Goal: Transaction & Acquisition: Download file/media

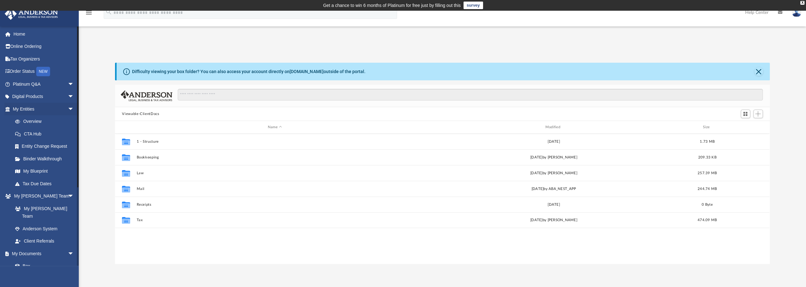
scroll to position [138, 650]
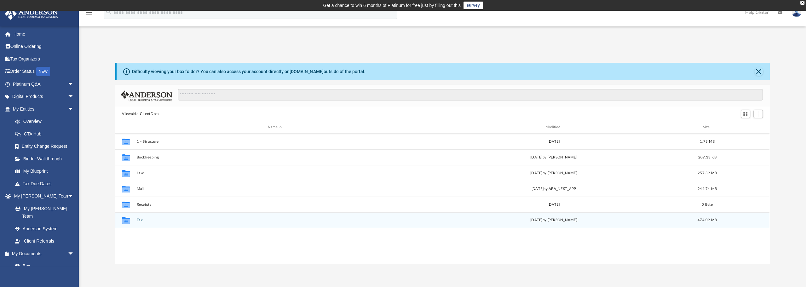
click at [138, 220] on button "Tax" at bounding box center [275, 220] width 276 height 4
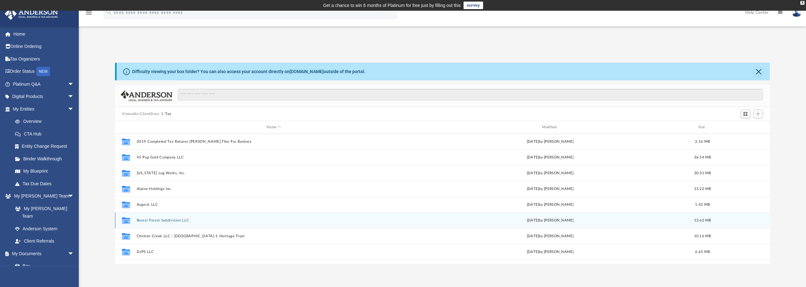
click at [180, 220] on button "Boreal Forest Subdivision LLC" at bounding box center [274, 220] width 274 height 4
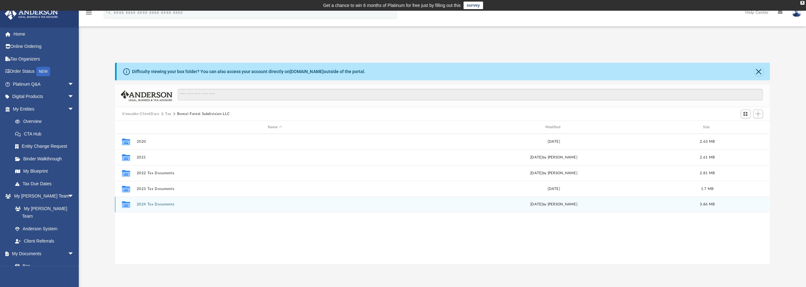
click at [168, 205] on button "2024 Tax Documents" at bounding box center [275, 204] width 276 height 4
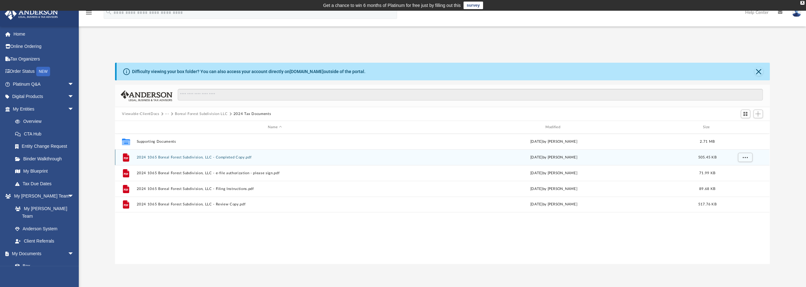
click at [236, 156] on button "2024 1065 Boreal Forest Subdivision, LLC - Completed Copy.pdf" at bounding box center [275, 157] width 276 height 4
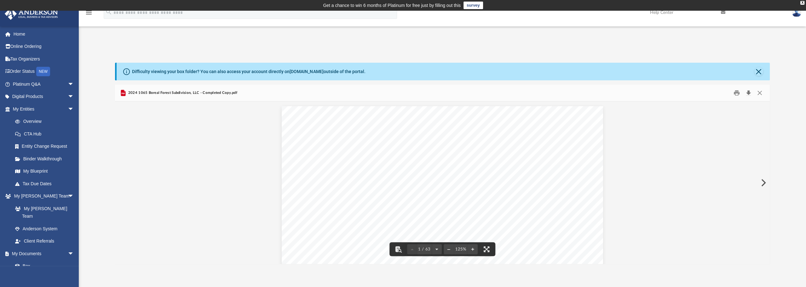
click at [748, 96] on button "Download" at bounding box center [748, 93] width 11 height 10
click at [757, 72] on button "Close" at bounding box center [759, 71] width 9 height 9
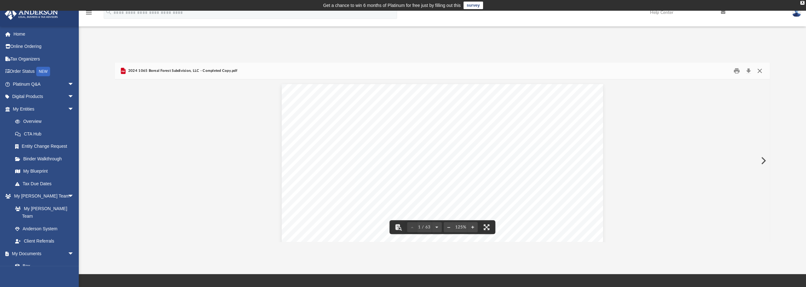
click at [760, 71] on button "Close" at bounding box center [759, 71] width 11 height 10
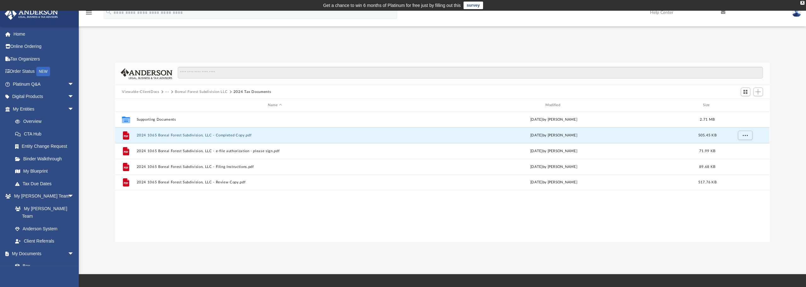
click at [214, 90] on button "Boreal Forest Subdivision LLC" at bounding box center [201, 92] width 53 height 6
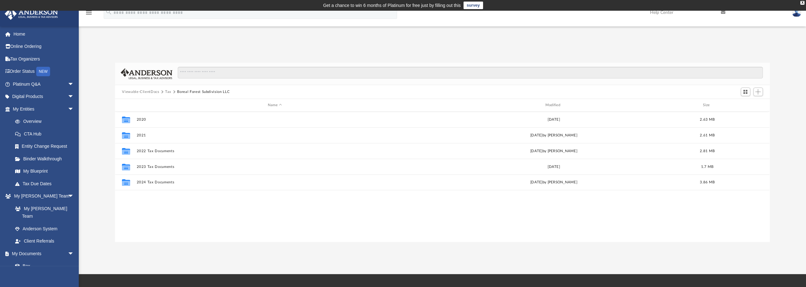
click at [167, 93] on button "Tax" at bounding box center [168, 92] width 6 height 6
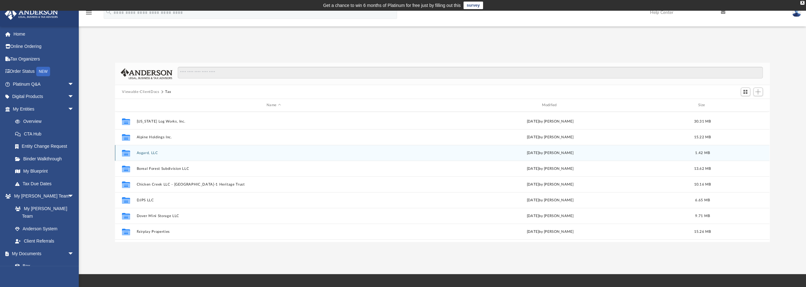
scroll to position [63, 0]
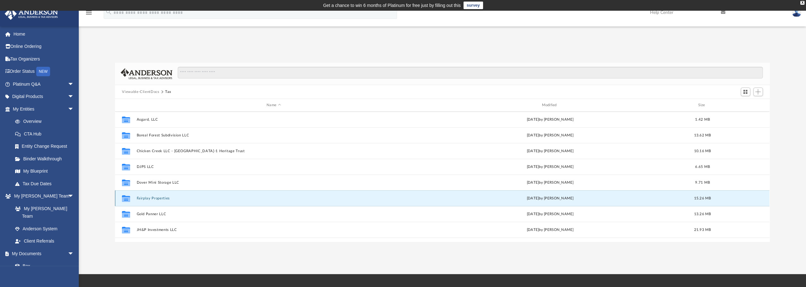
click at [158, 196] on button "Fairplay Properties" at bounding box center [274, 198] width 274 height 4
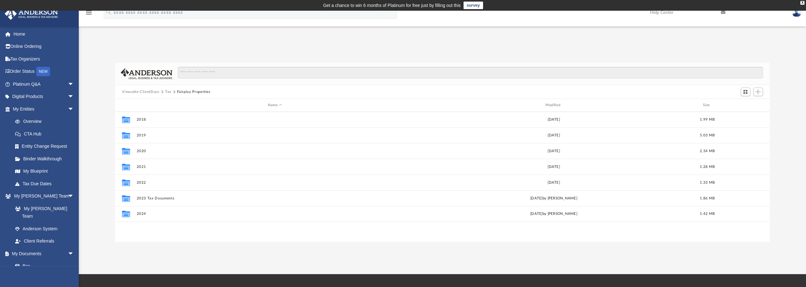
scroll to position [0, 0]
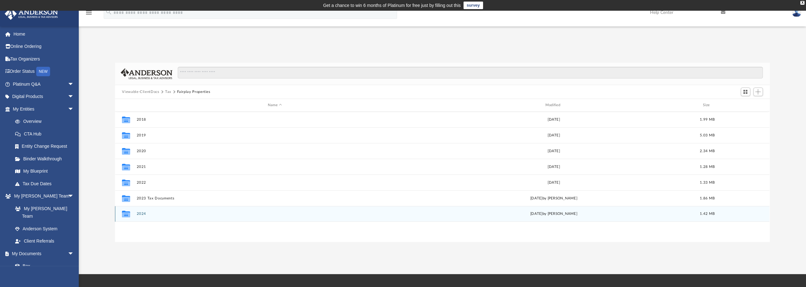
click at [145, 215] on button "2024" at bounding box center [275, 214] width 276 height 4
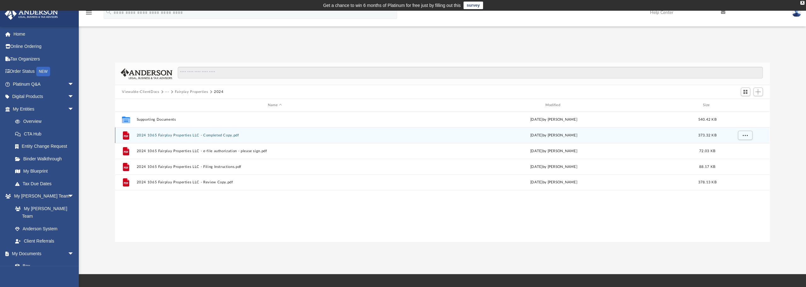
click at [224, 135] on button "2024 1065 Fairplay Properties LLC - Completed Copy.pdf" at bounding box center [275, 135] width 276 height 4
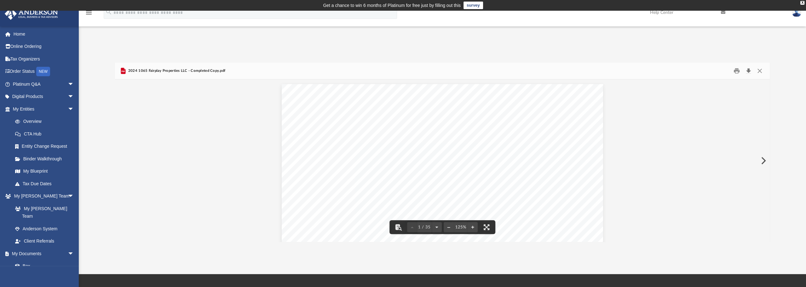
click at [749, 71] on button "Download" at bounding box center [748, 71] width 11 height 10
